Goal: Task Accomplishment & Management: Manage account settings

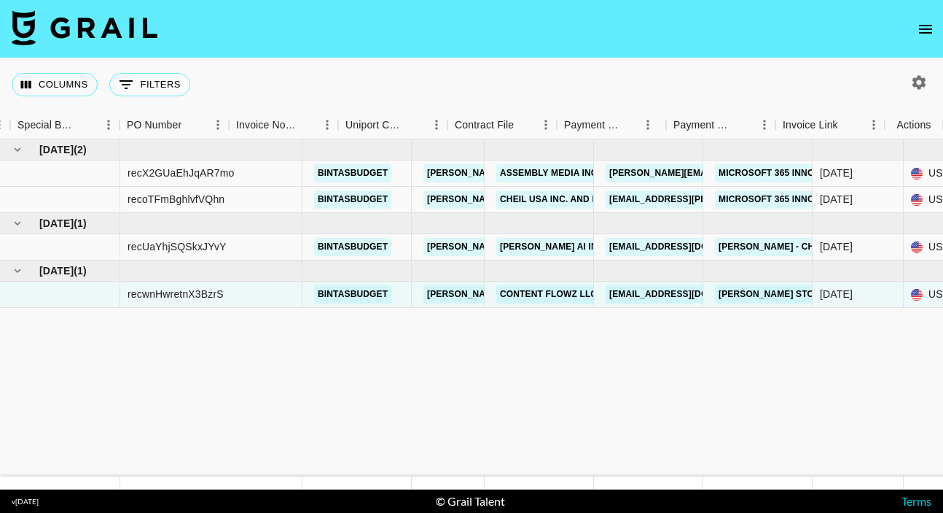
scroll to position [0, 1586]
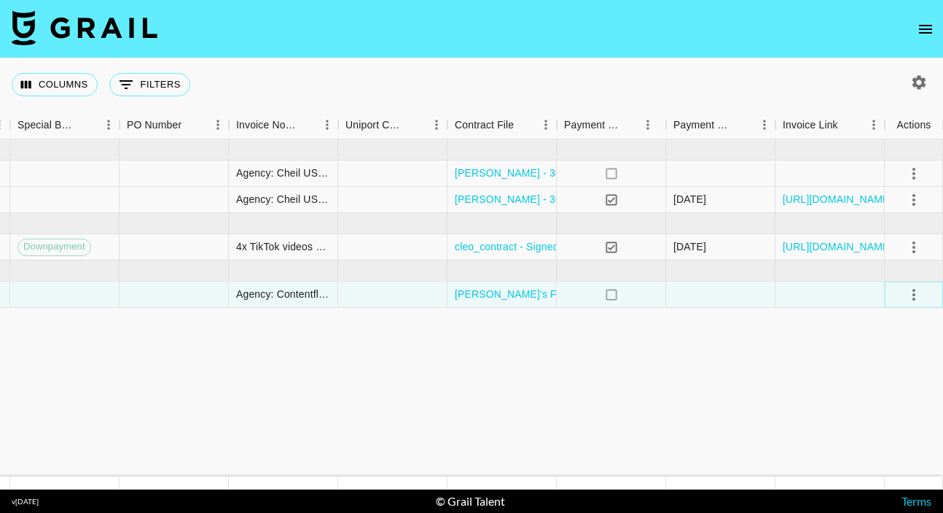
click at [916, 292] on icon "select merge strategy" at bounding box center [913, 294] width 17 height 17
click at [876, 424] on div "Approve" at bounding box center [882, 430] width 44 height 17
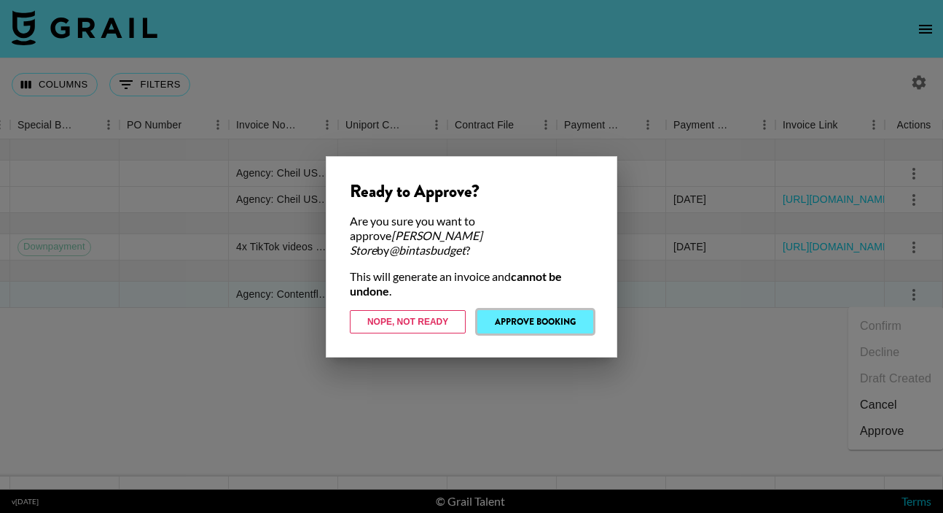
click at [529, 314] on button "Approve Booking" at bounding box center [536, 321] width 116 height 23
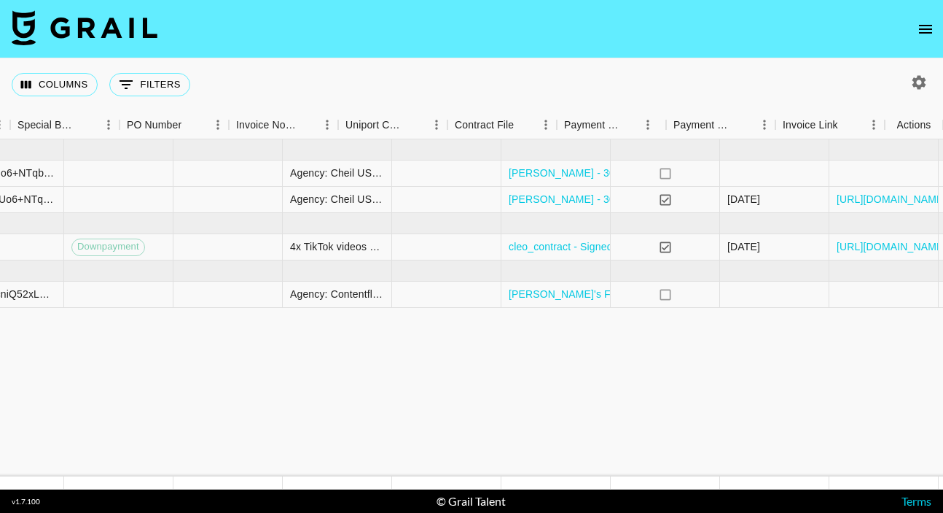
scroll to position [0, 1586]
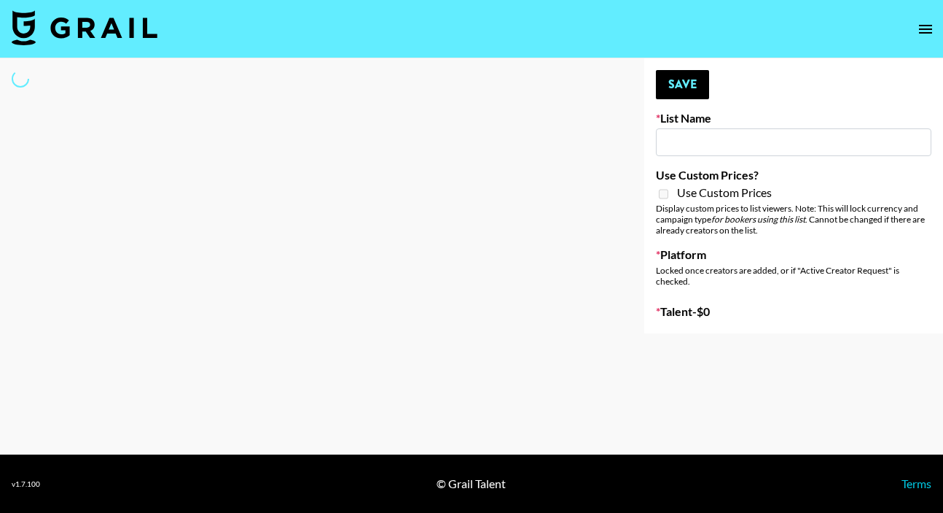
click at [699, 145] on input at bounding box center [794, 142] width 276 height 28
type input "Content Labs for Perplexity"
checkbox input "true"
select select "Brand"
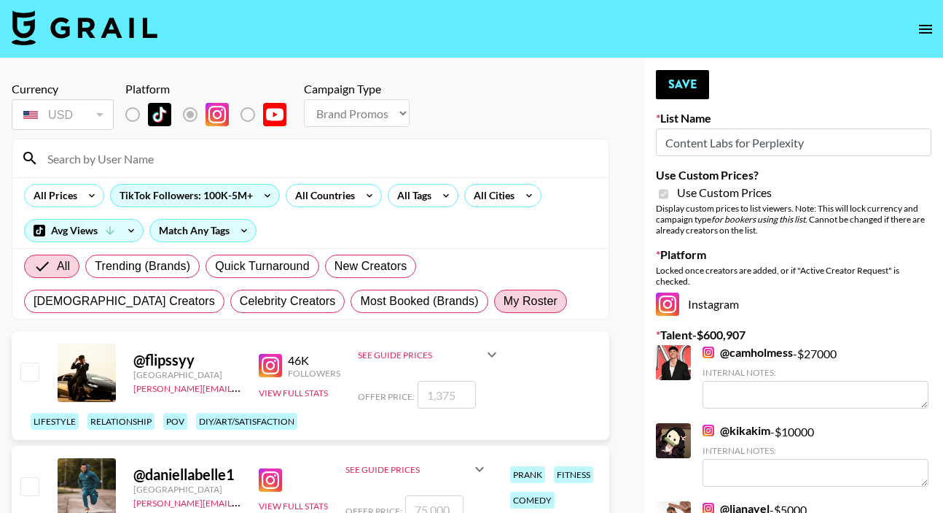
click at [504, 298] on span "My Roster" at bounding box center [531, 300] width 54 height 17
click at [504, 301] on input "My Roster" at bounding box center [504, 301] width 0 height 0
radio input "true"
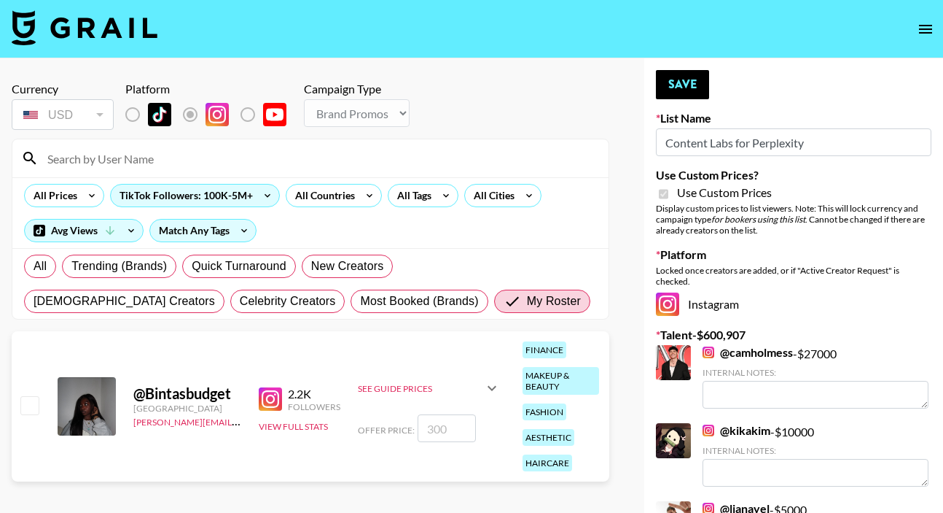
click at [26, 405] on input "checkbox" at bounding box center [28, 404] width 17 height 17
checkbox input "true"
click at [491, 388] on icon at bounding box center [492, 388] width 9 height 5
click at [488, 362] on icon at bounding box center [491, 361] width 17 height 17
click at [428, 426] on input "300" at bounding box center [447, 428] width 58 height 28
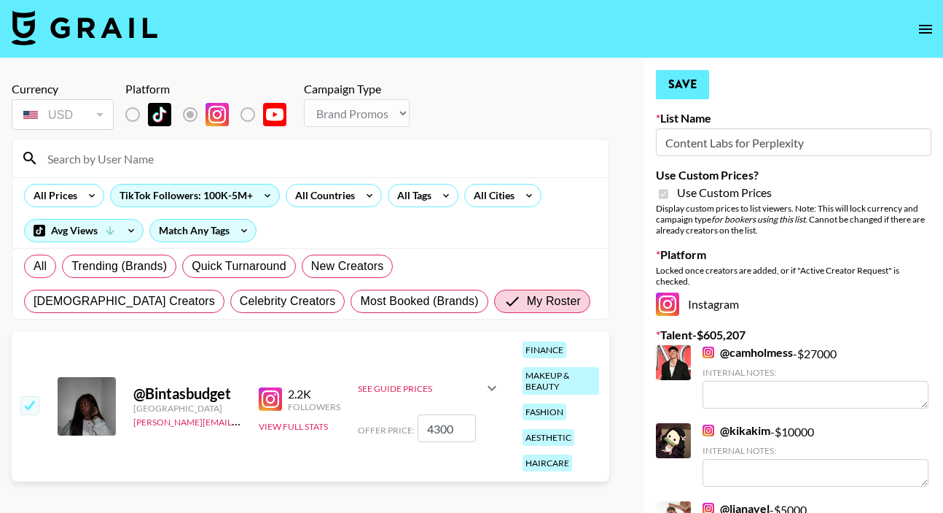
type input "4300"
click at [690, 83] on button "Save" at bounding box center [682, 84] width 53 height 29
radio input "true"
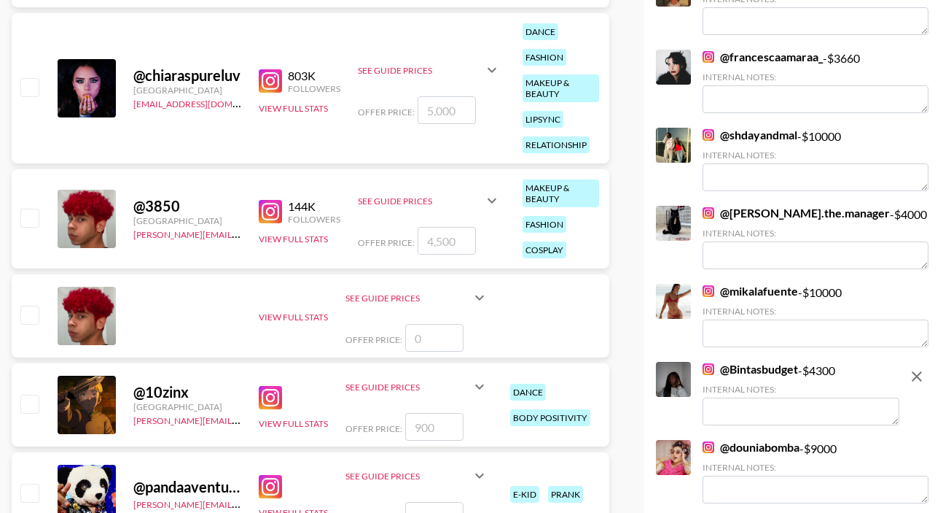
scroll to position [3015, 0]
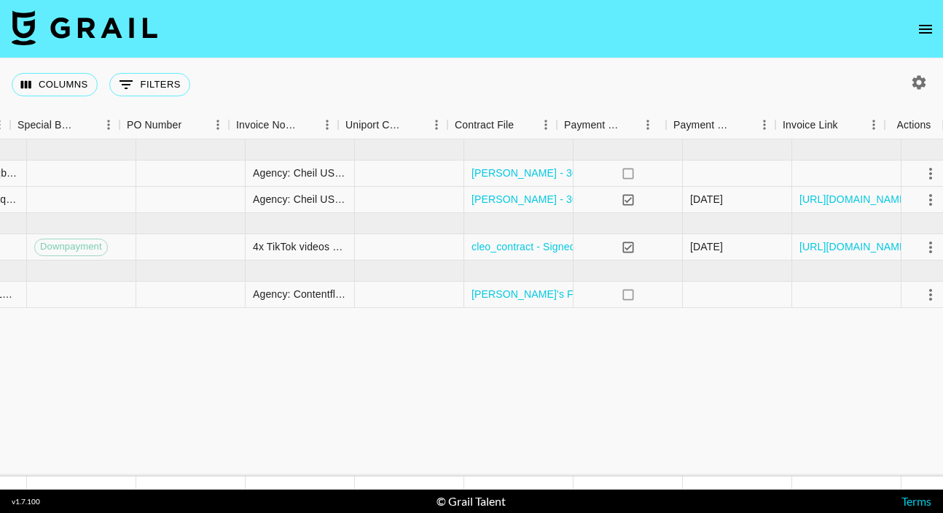
scroll to position [0, 1586]
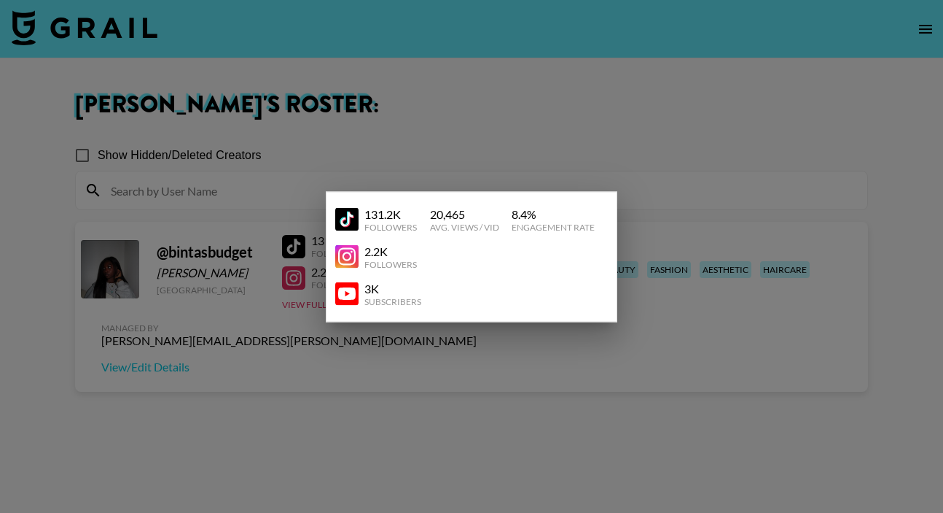
click at [431, 115] on div at bounding box center [471, 256] width 943 height 513
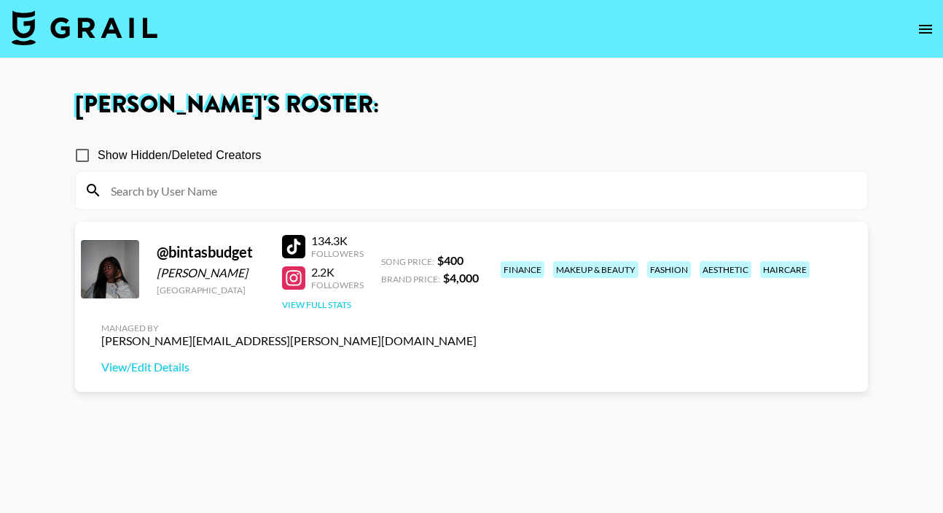
click at [316, 302] on button "View Full Stats" at bounding box center [316, 304] width 69 height 11
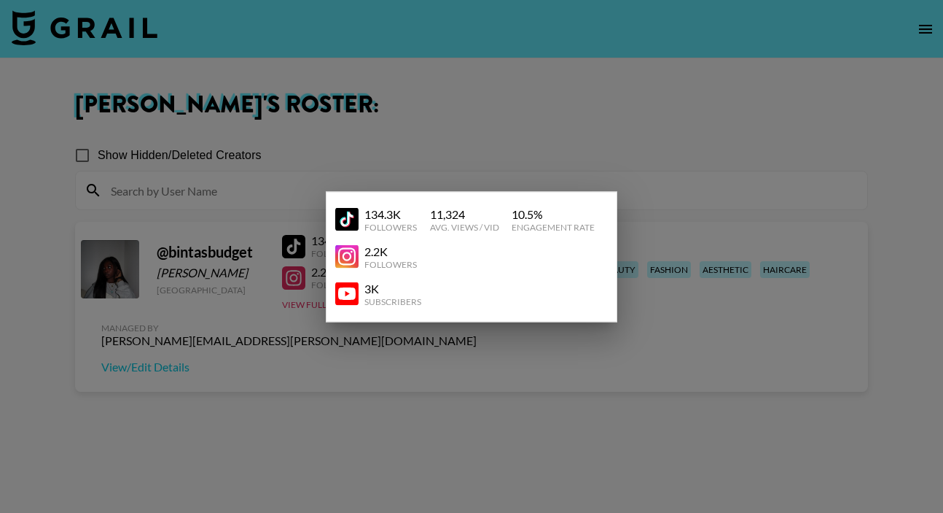
click at [572, 130] on div at bounding box center [471, 256] width 943 height 513
